Goal: Task Accomplishment & Management: Manage account settings

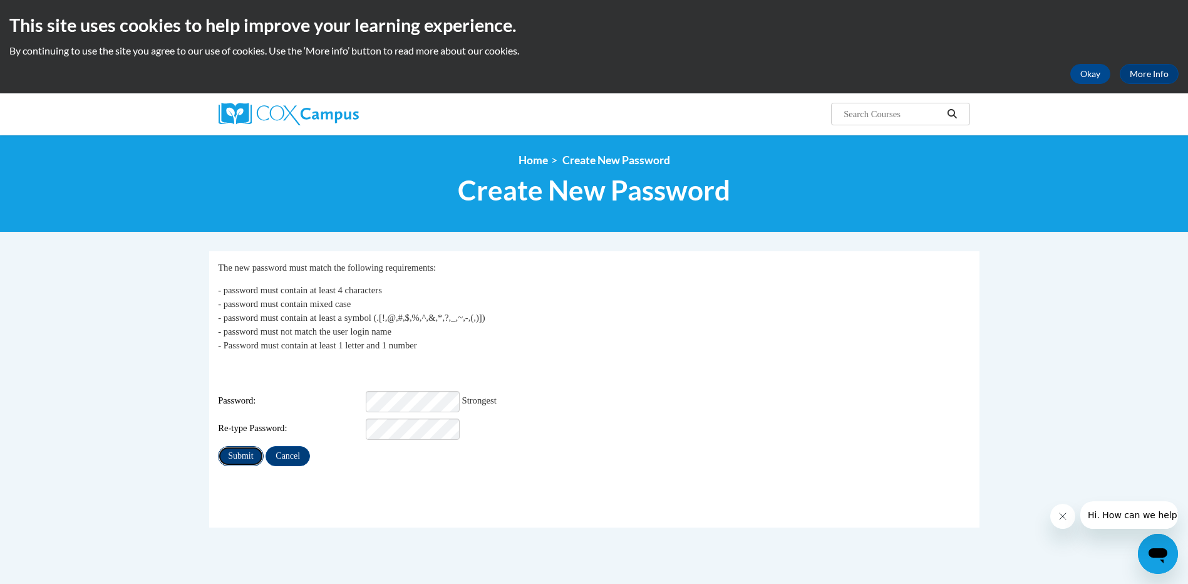
click at [243, 449] on input "Submit" at bounding box center [240, 456] width 45 height 20
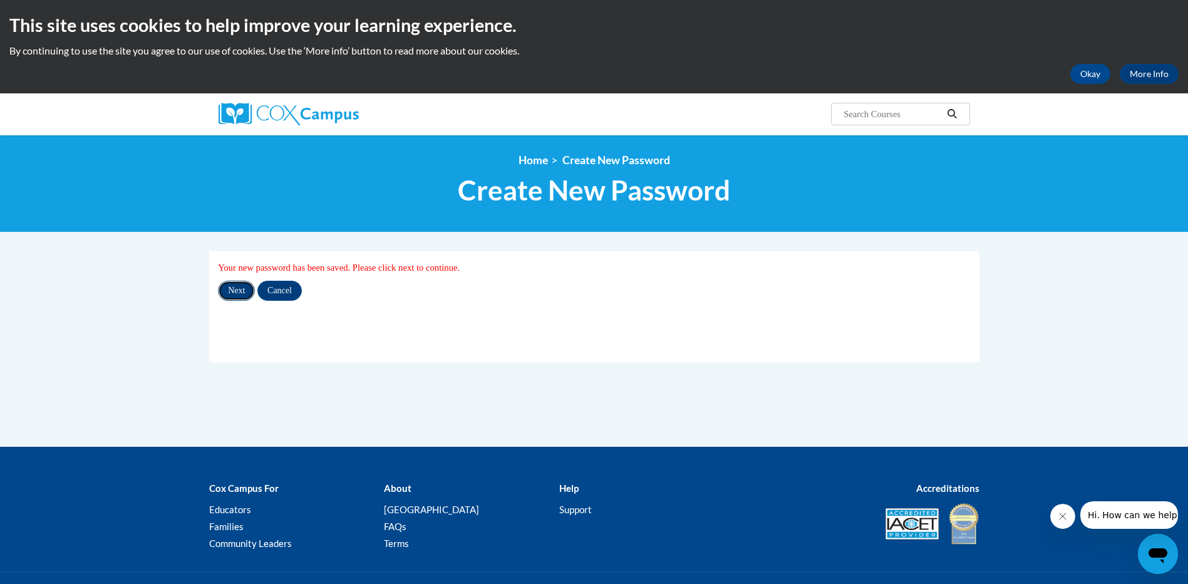
click at [240, 285] on input "Next" at bounding box center [236, 291] width 37 height 20
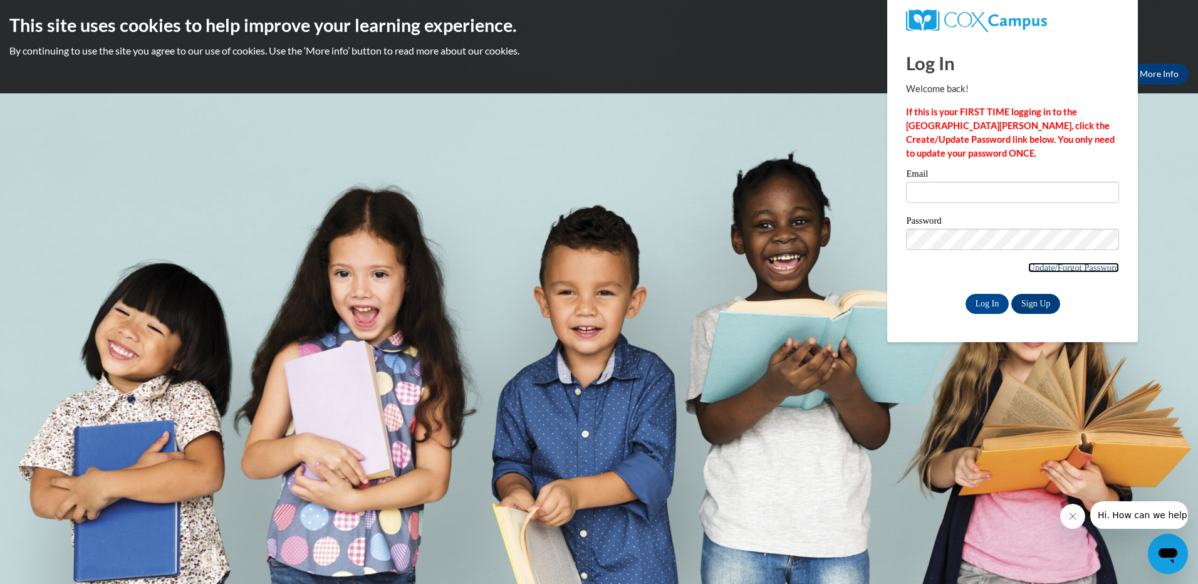
click at [1040, 265] on link "Update/Forgot Password" at bounding box center [1073, 267] width 91 height 10
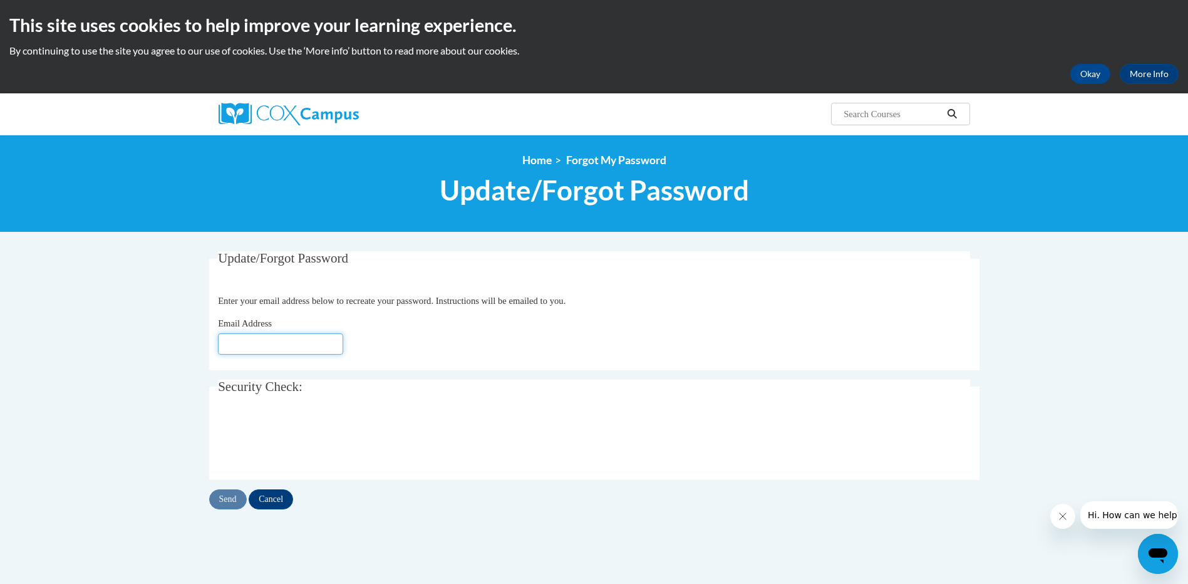
click at [232, 343] on input "Email Address" at bounding box center [280, 343] width 125 height 21
type input "Lynda@kidztymeacademy.com"
click at [415, 345] on div "Email Address Lynda@kidztymeacademy.com" at bounding box center [594, 335] width 752 height 38
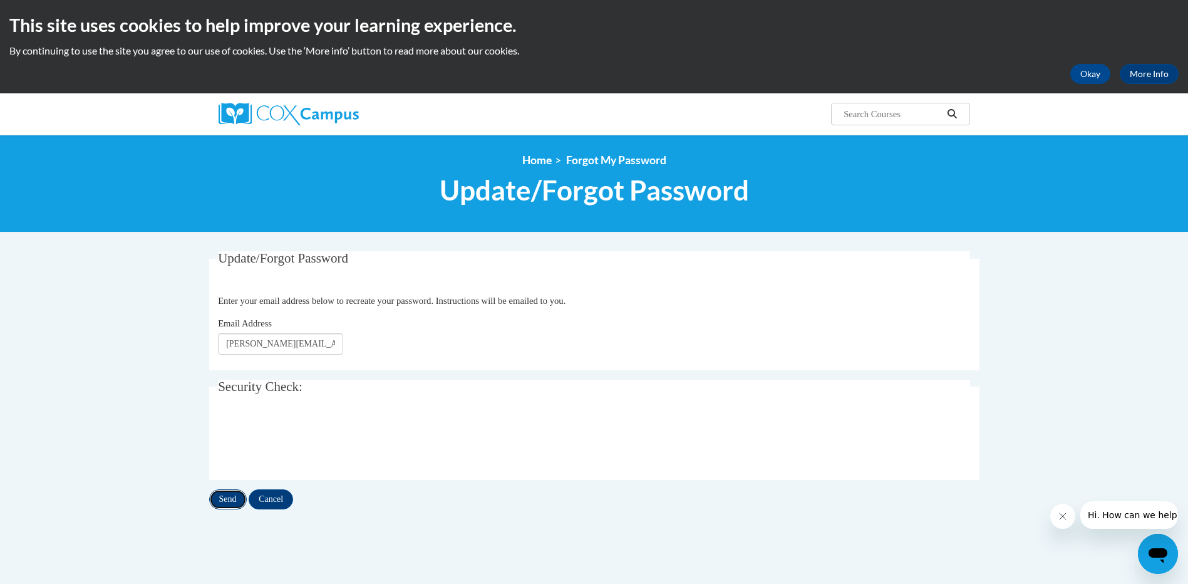
drag, startPoint x: 234, startPoint y: 500, endPoint x: 308, endPoint y: 496, distance: 73.4
click at [236, 500] on input "Send" at bounding box center [228, 499] width 38 height 20
